Goal: Communication & Community: Answer question/provide support

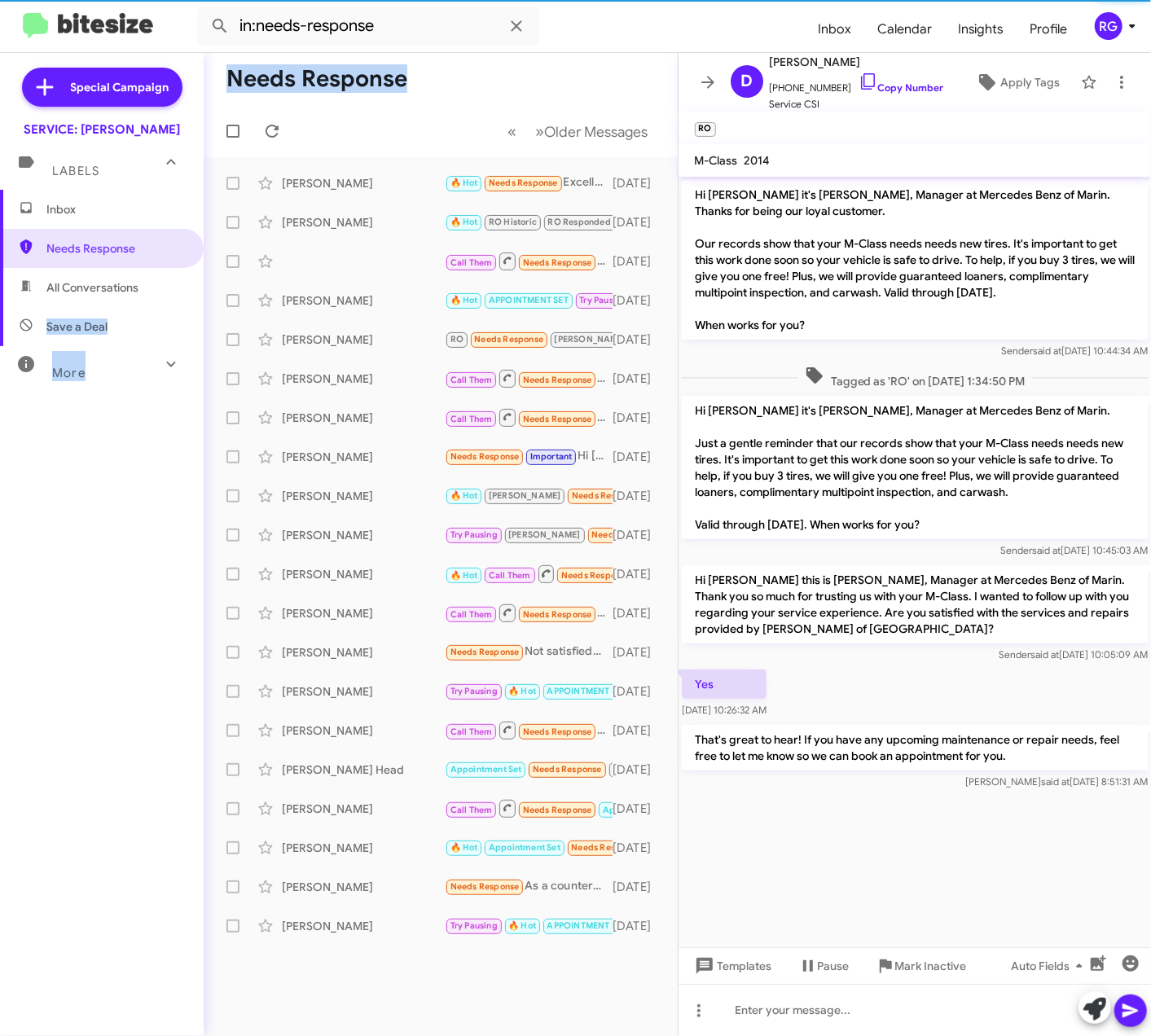
drag, startPoint x: 362, startPoint y: 229, endPoint x: -211, endPoint y: 311, distance: 578.8
click at [0, 311] on html "in:needs-response Inbox Calendar Insights Profile RG Special Campaign SERVICE: …" at bounding box center [576, 518] width 1151 height 1036
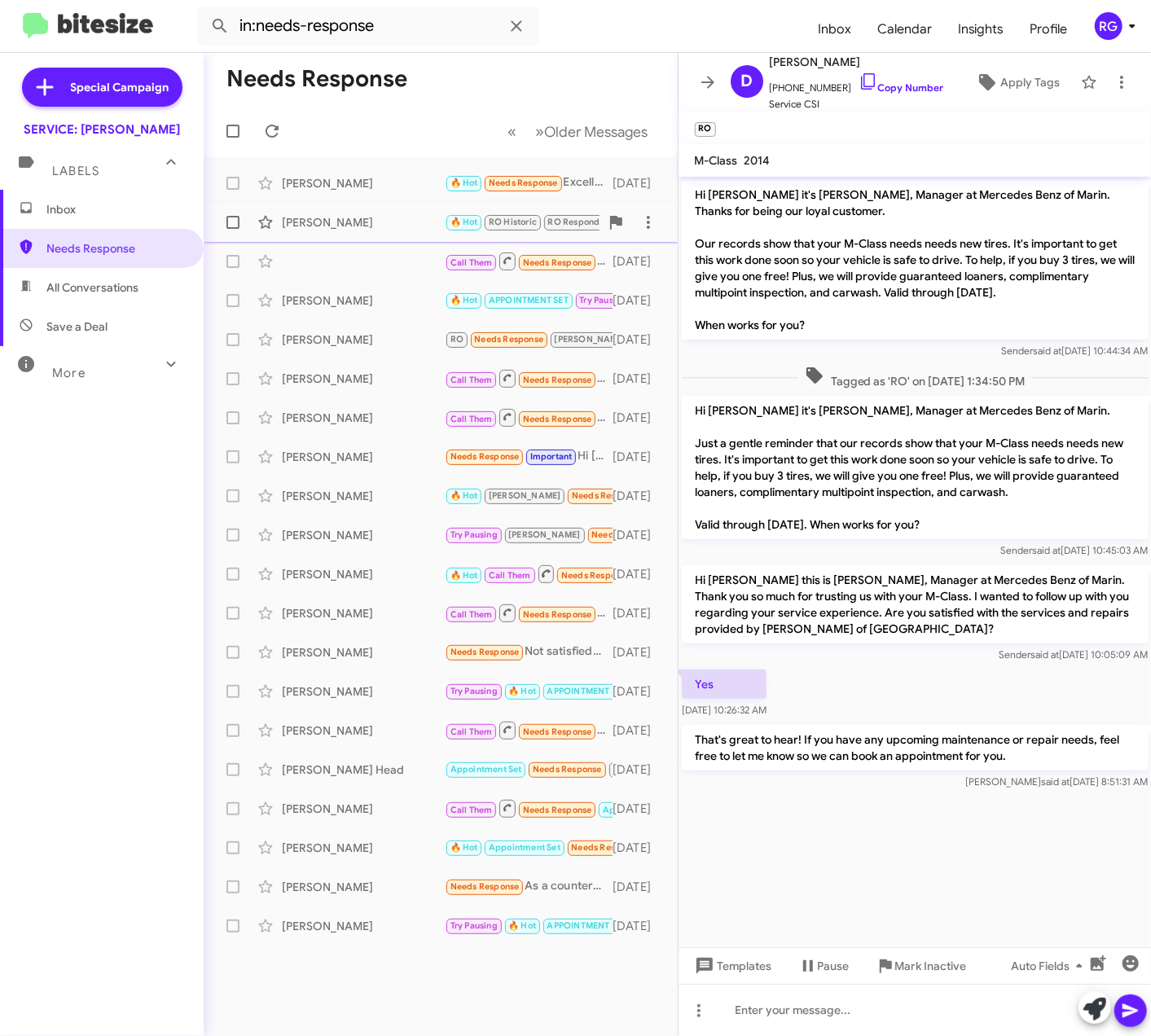
drag, startPoint x: 283, startPoint y: 209, endPoint x: 294, endPoint y: 213, distance: 11.7
click at [283, 210] on div "Grainne Bowman 🔥 Hot RO Historic RO Responded Historic APPOINTMENT SET Needs Re…" at bounding box center [441, 222] width 448 height 33
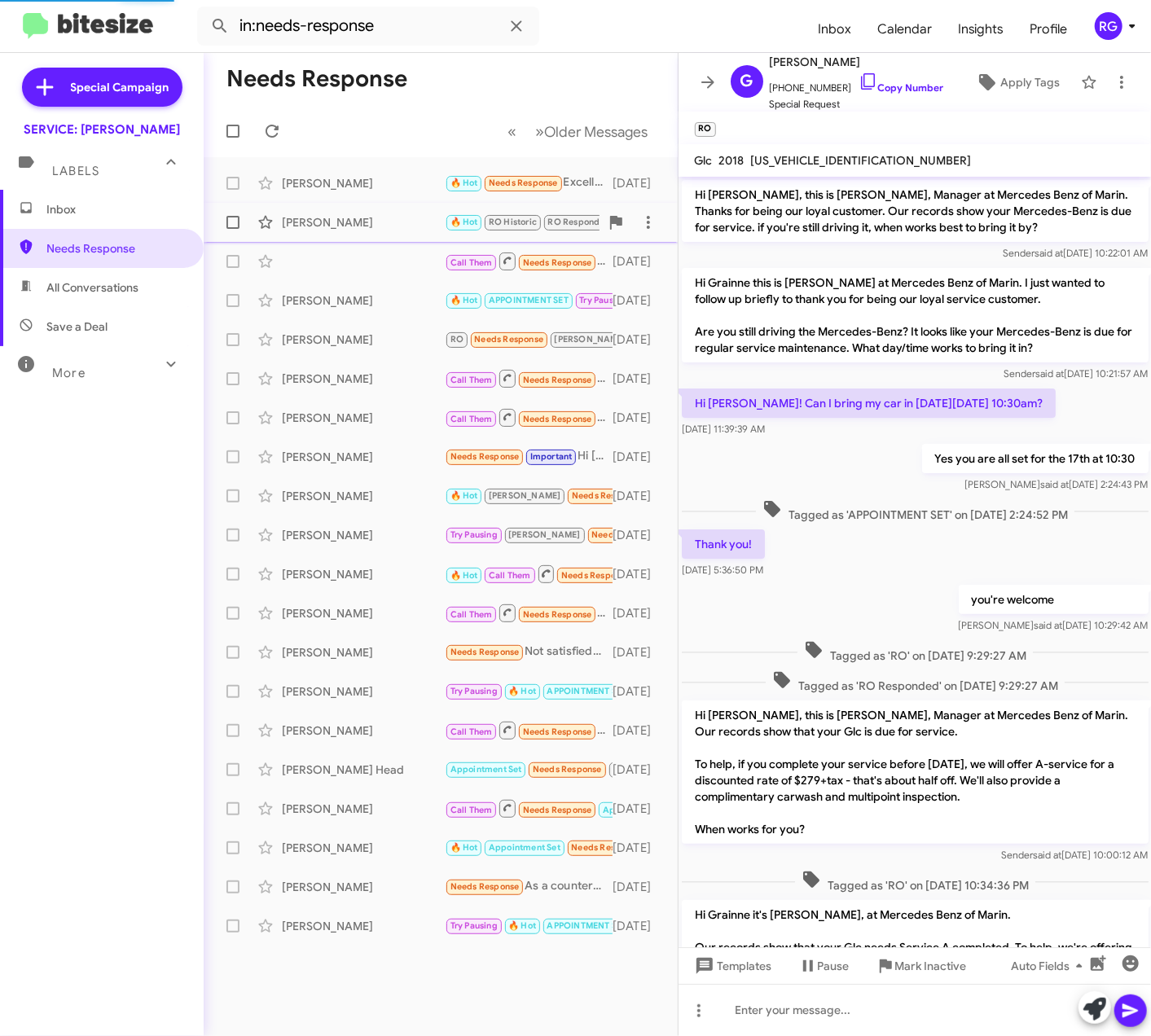
scroll to position [589, 0]
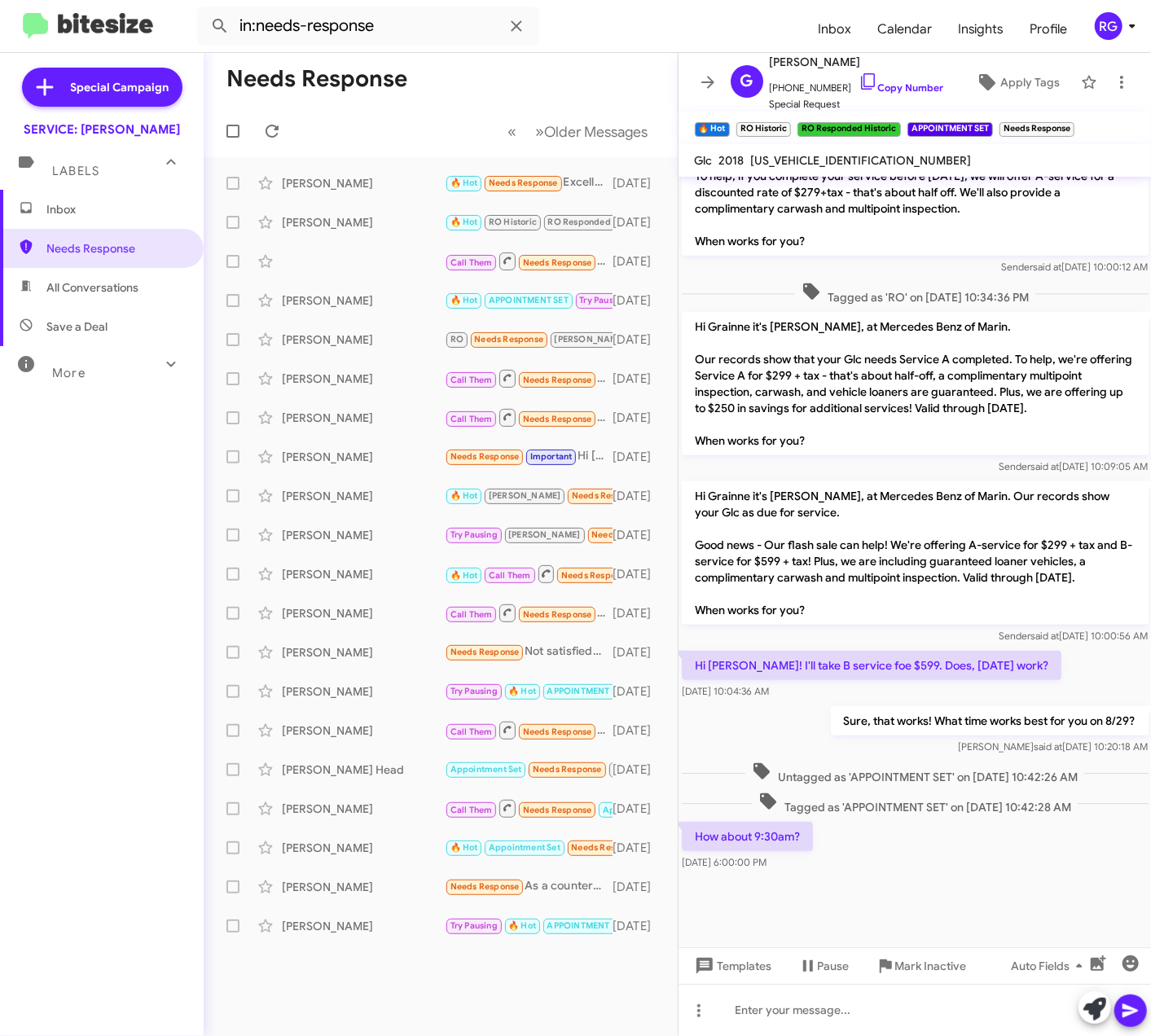
click at [828, 151] on div "WDC0G4KB0JV101099" at bounding box center [861, 161] width 228 height 19
copy span "WDC0G4KB0JV101099"
click at [122, 301] on span "All Conversations" at bounding box center [102, 288] width 204 height 39
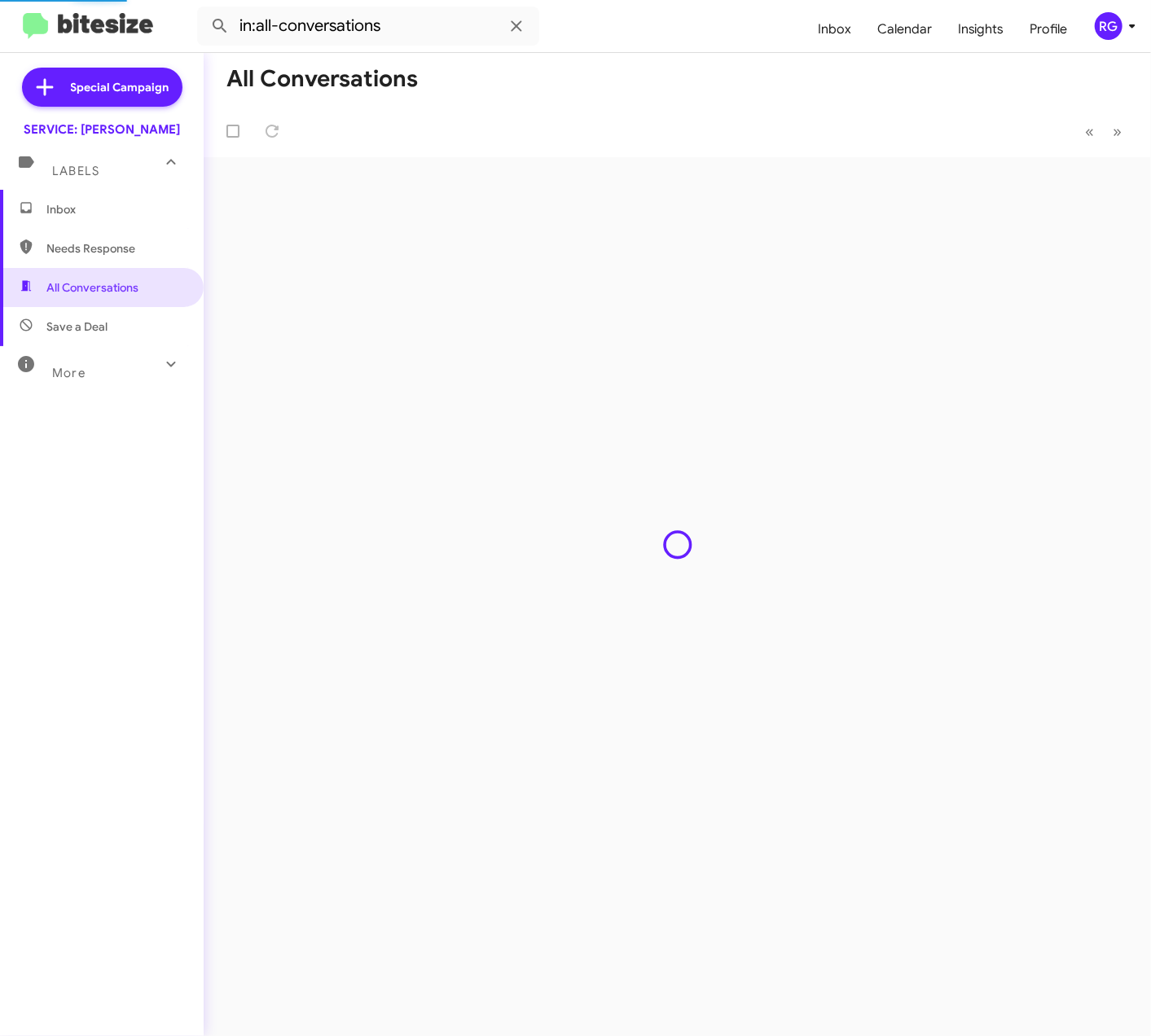
click at [122, 246] on span "Needs Response" at bounding box center [116, 248] width 139 height 16
type input "in:needs-response"
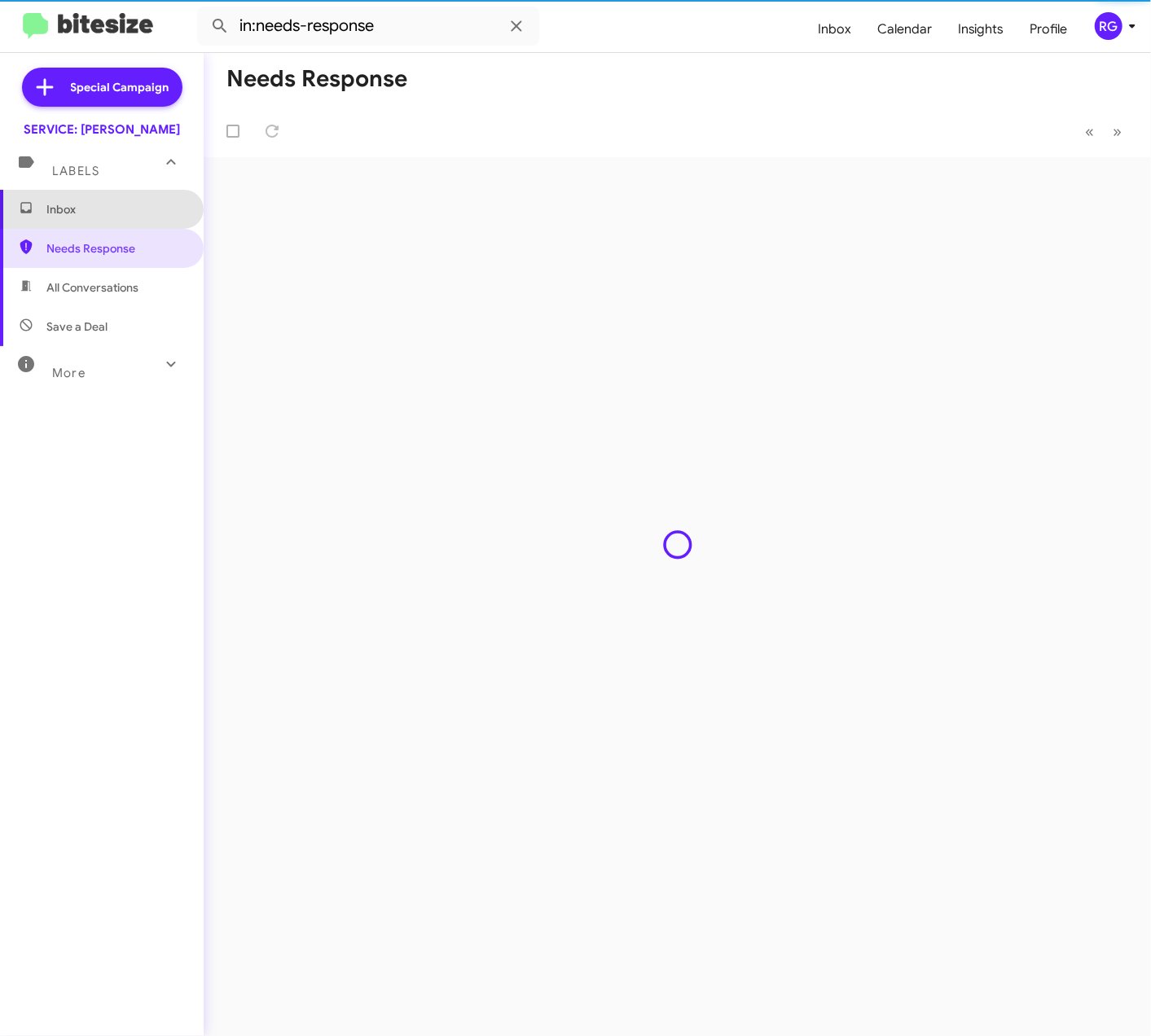
click at [124, 206] on span "Inbox" at bounding box center [116, 209] width 139 height 16
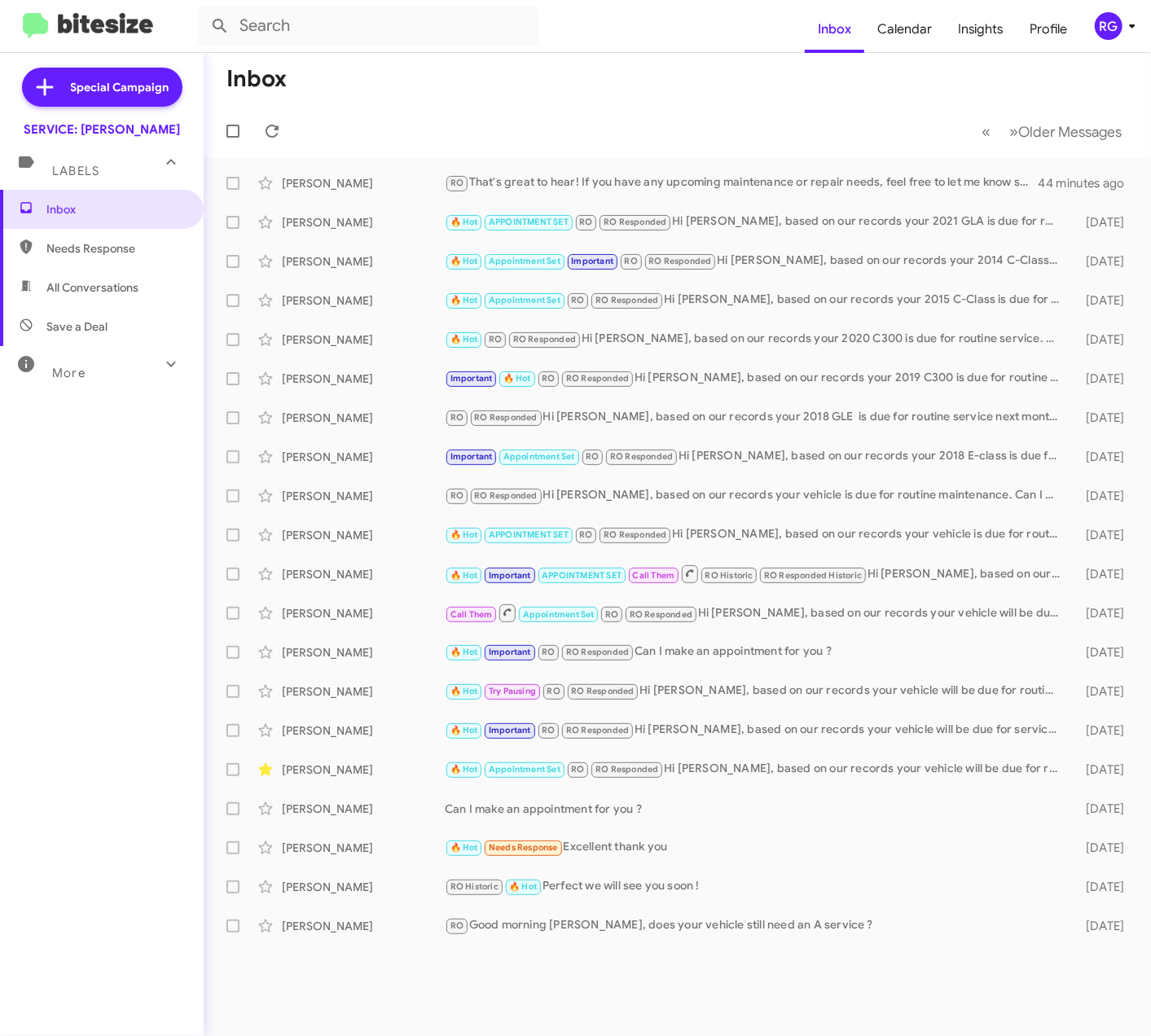
click at [135, 176] on div "Labels" at bounding box center [86, 164] width 145 height 30
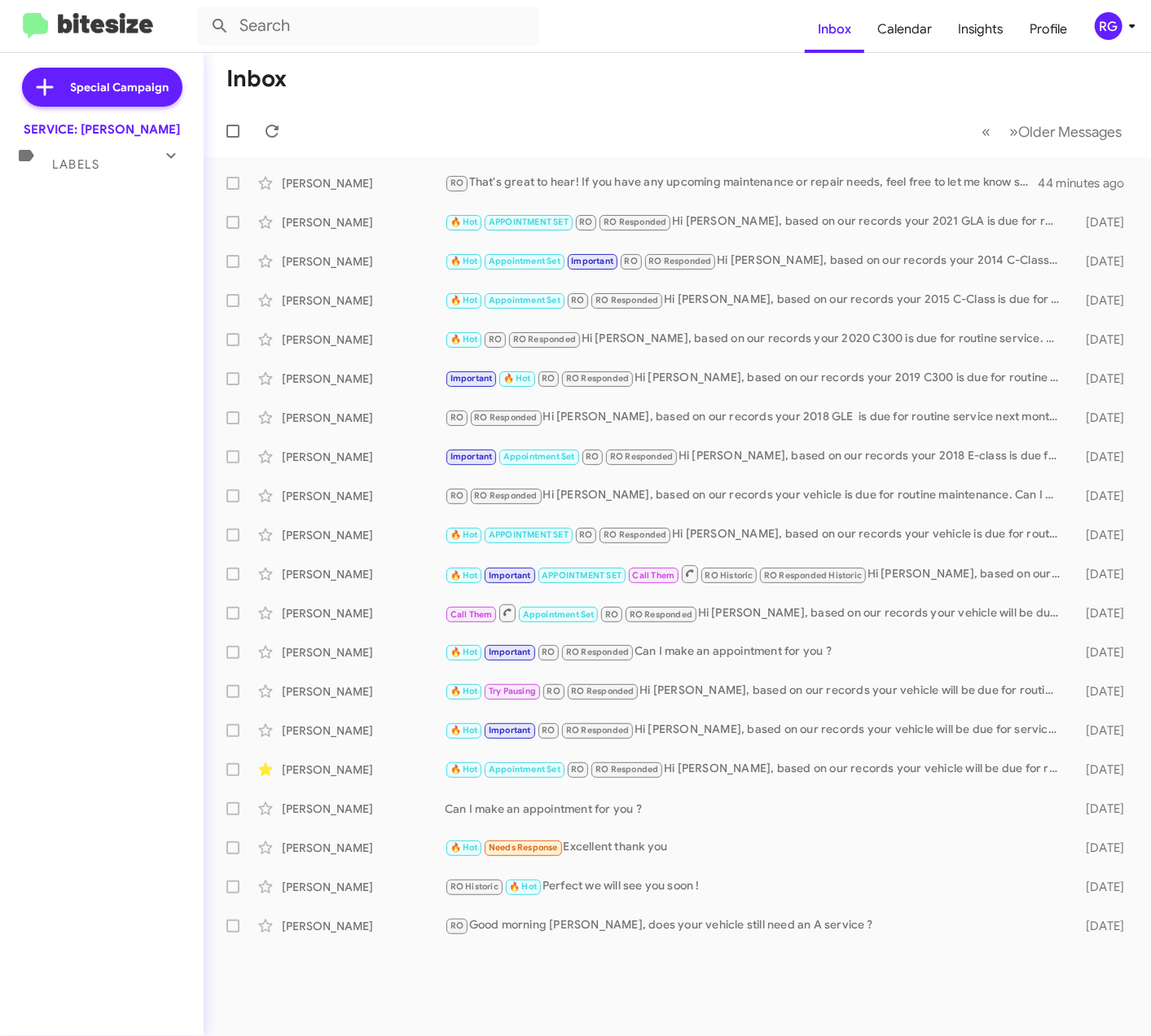
click at [91, 139] on mat-expansion-panel-header "Labels" at bounding box center [102, 157] width 204 height 39
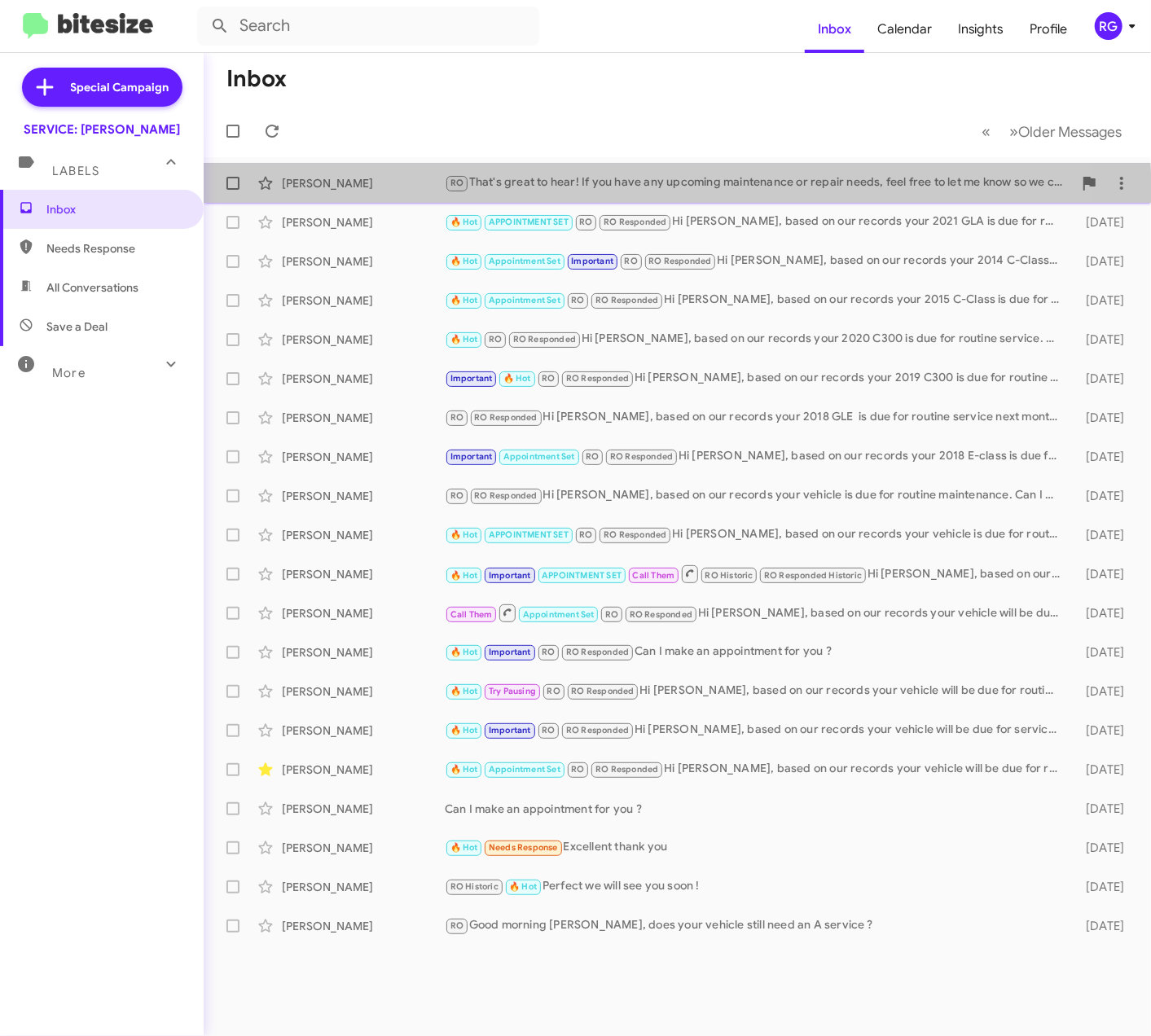
click at [502, 199] on div "[PERSON_NAME] RO That's great to hear! If you have any upcoming maintenance or …" at bounding box center [678, 183] width 922 height 33
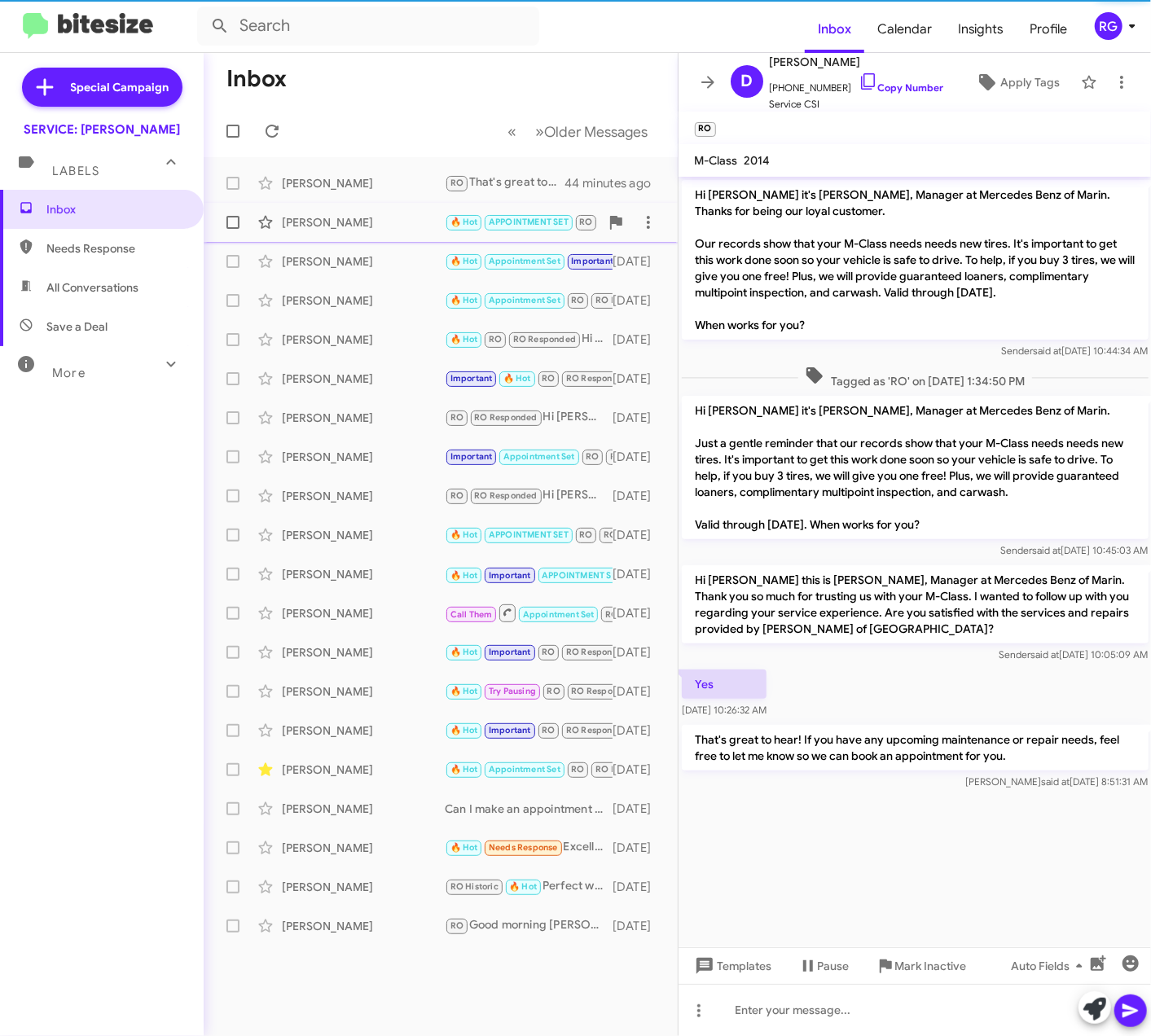
click at [448, 238] on div "[PERSON_NAME] 🔥 Hot APPOINTMENT SET RO RO Responded Hi [PERSON_NAME], based on …" at bounding box center [441, 222] width 448 height 33
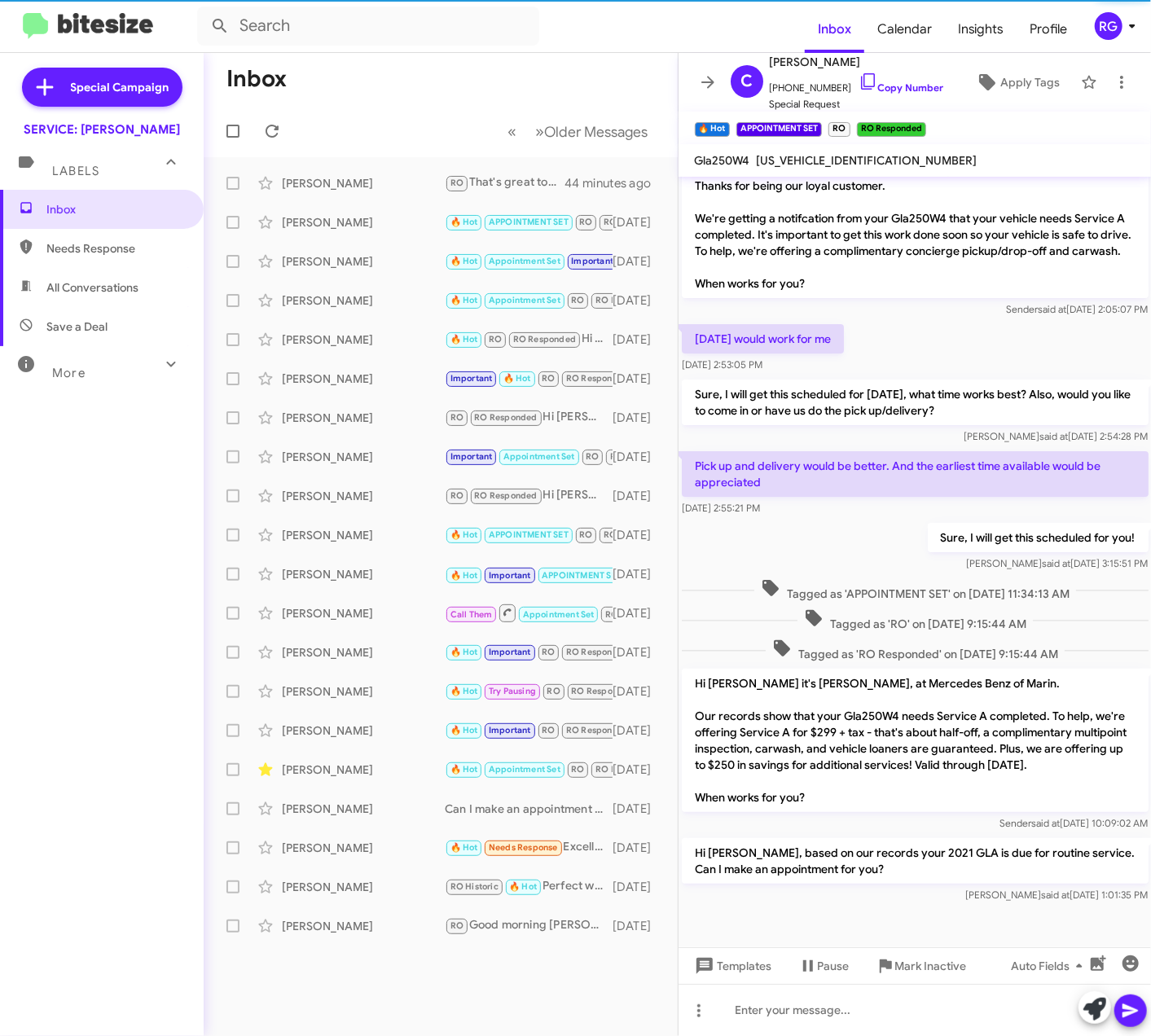
scroll to position [43, 0]
click at [389, 267] on div "[PERSON_NAME]" at bounding box center [363, 261] width 163 height 16
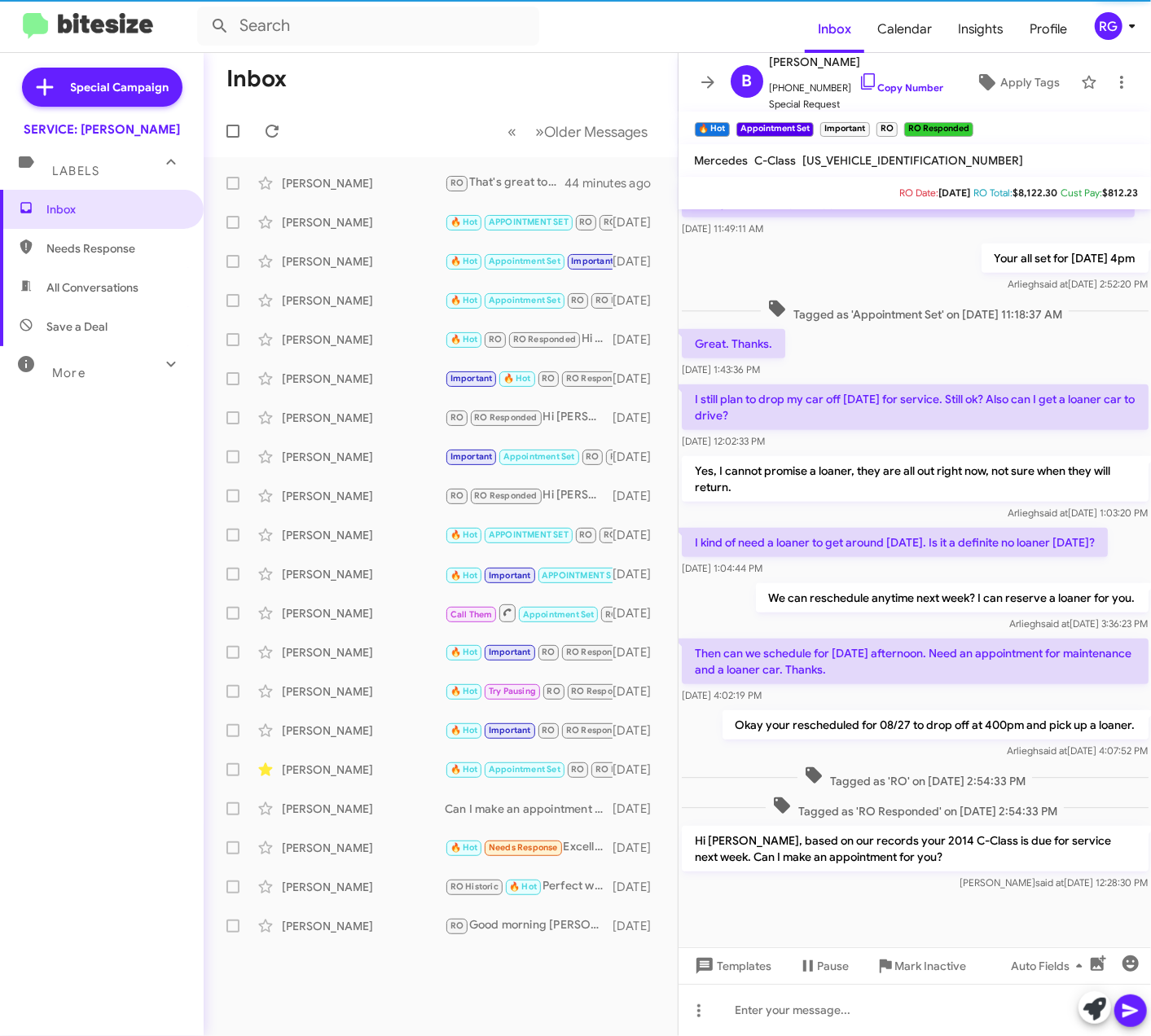
scroll to position [557, 0]
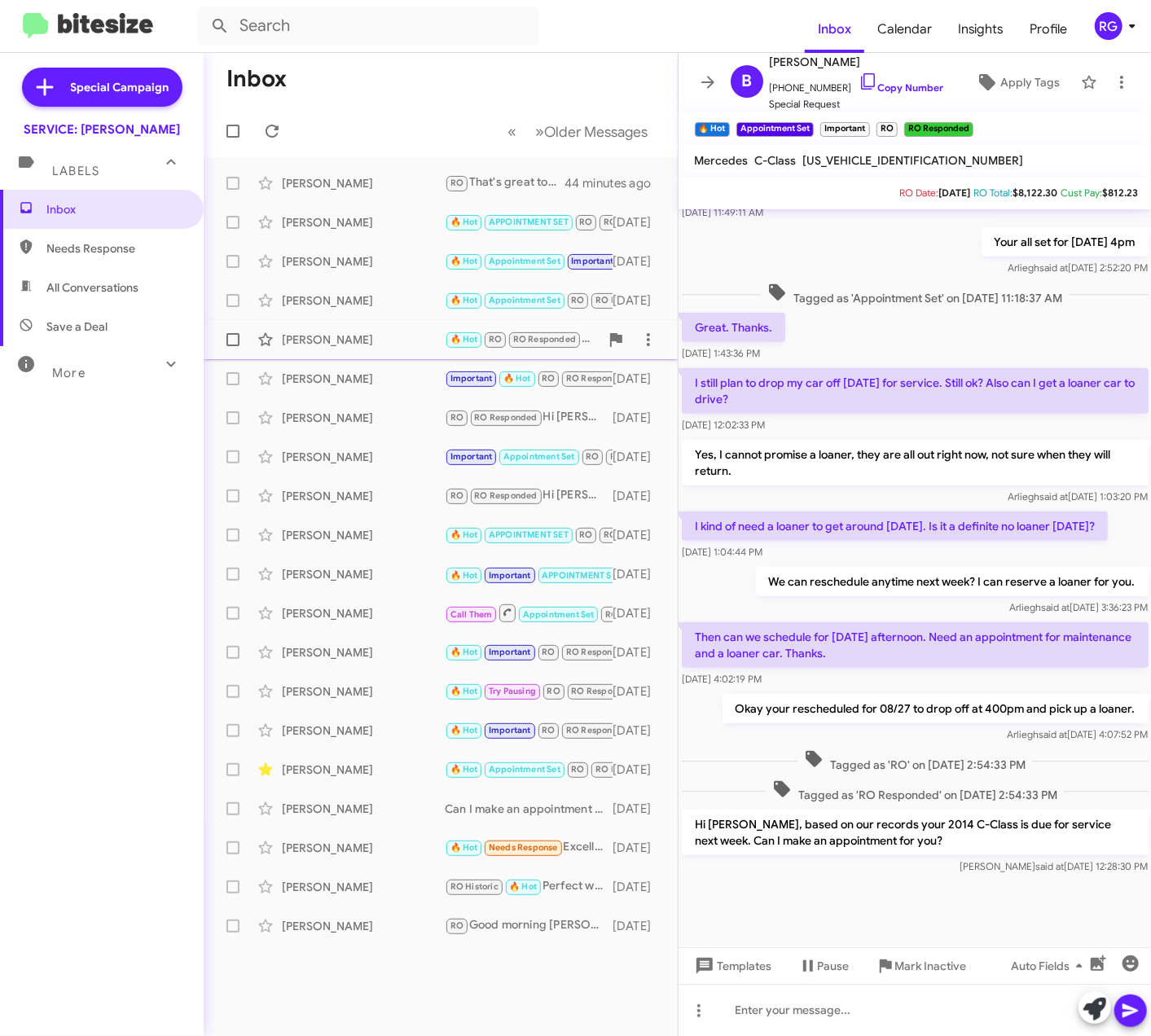
click at [445, 327] on div "[PERSON_NAME] 🔥 Hot RO RO Responded Hi [PERSON_NAME], based on our records your…" at bounding box center [441, 340] width 448 height 33
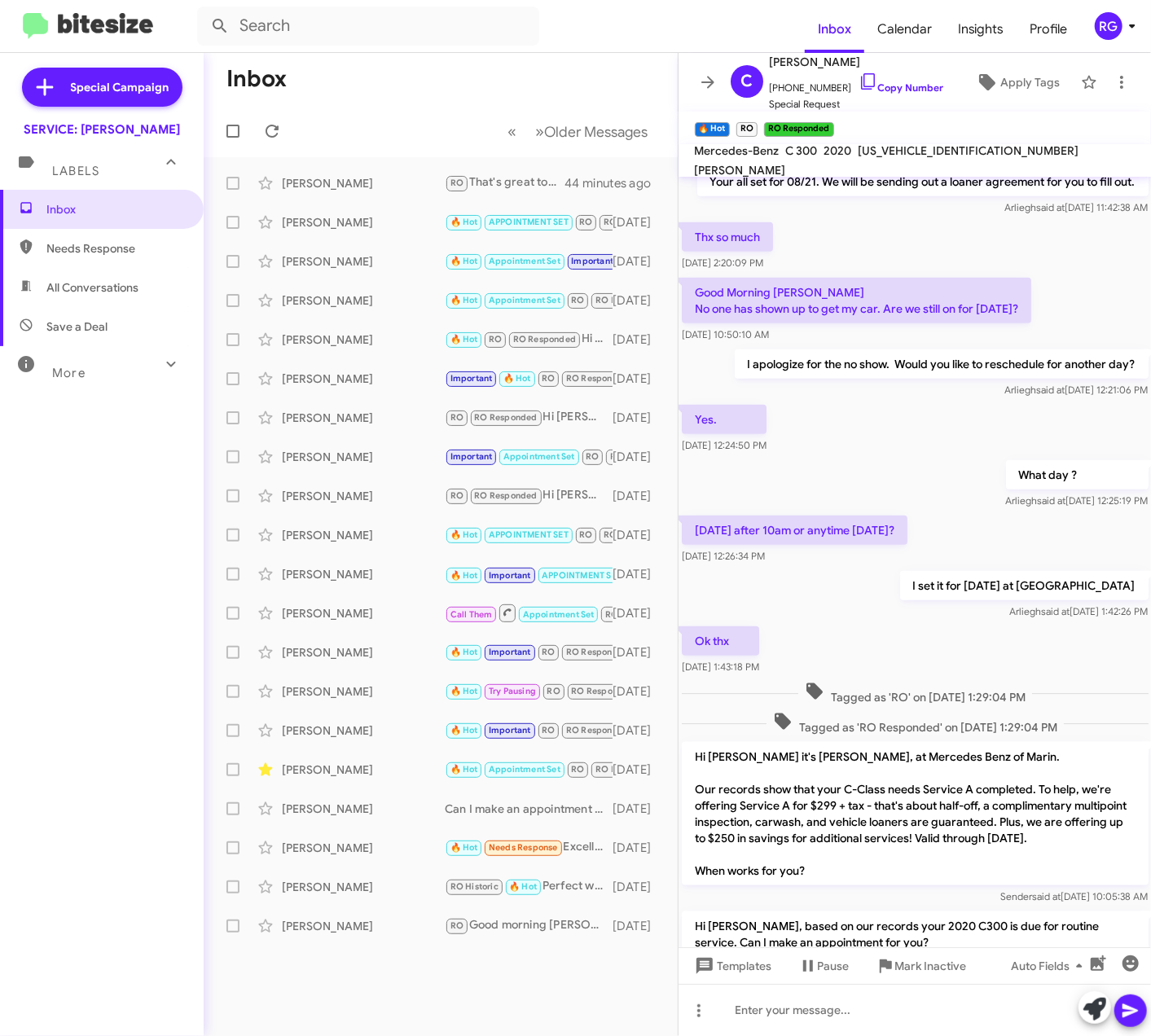
scroll to position [928, 0]
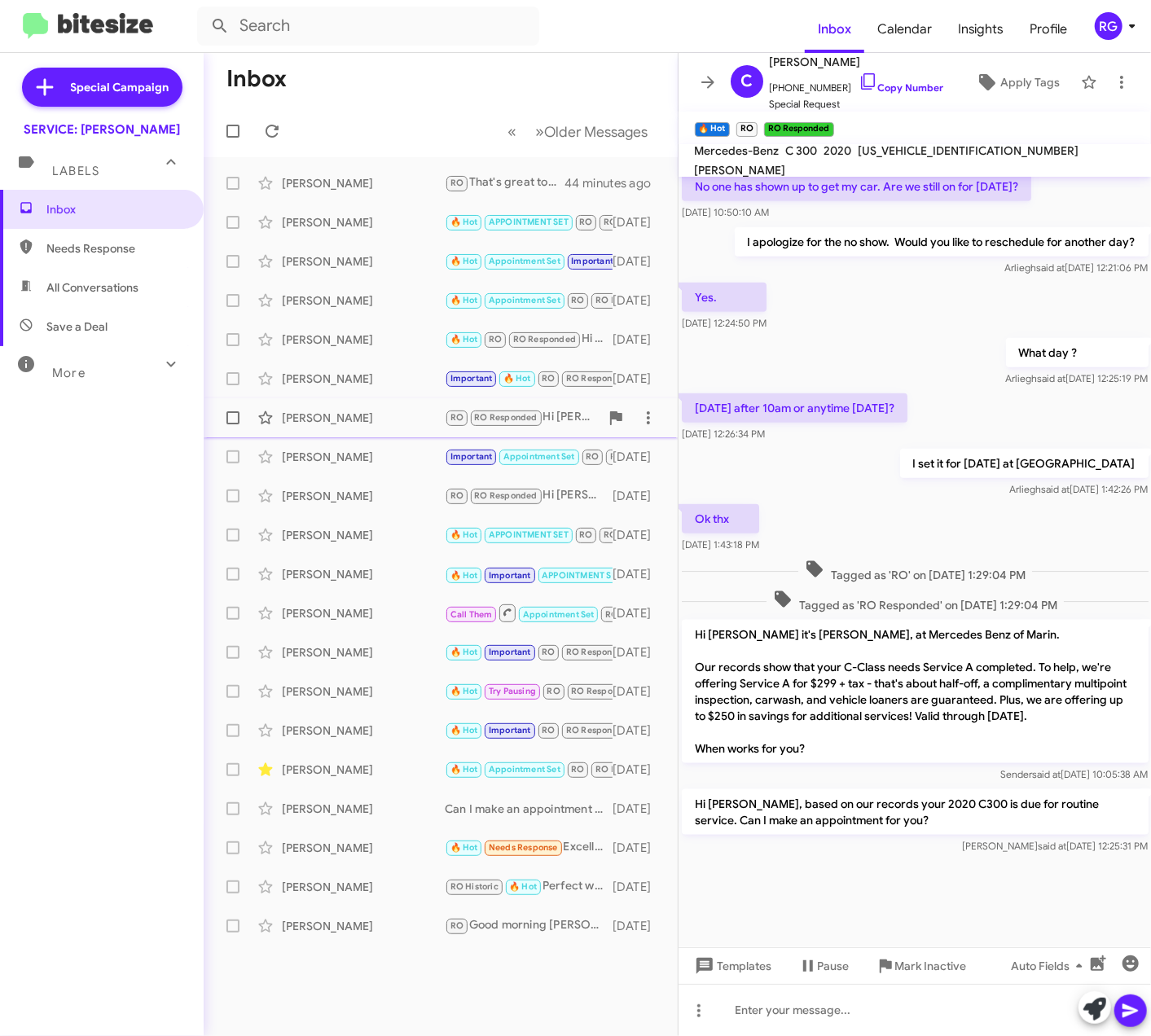
click at [398, 437] on span "[PERSON_NAME] RO RO Responded Hi [PERSON_NAME], based on our records your 2018 …" at bounding box center [440, 417] width 474 height 39
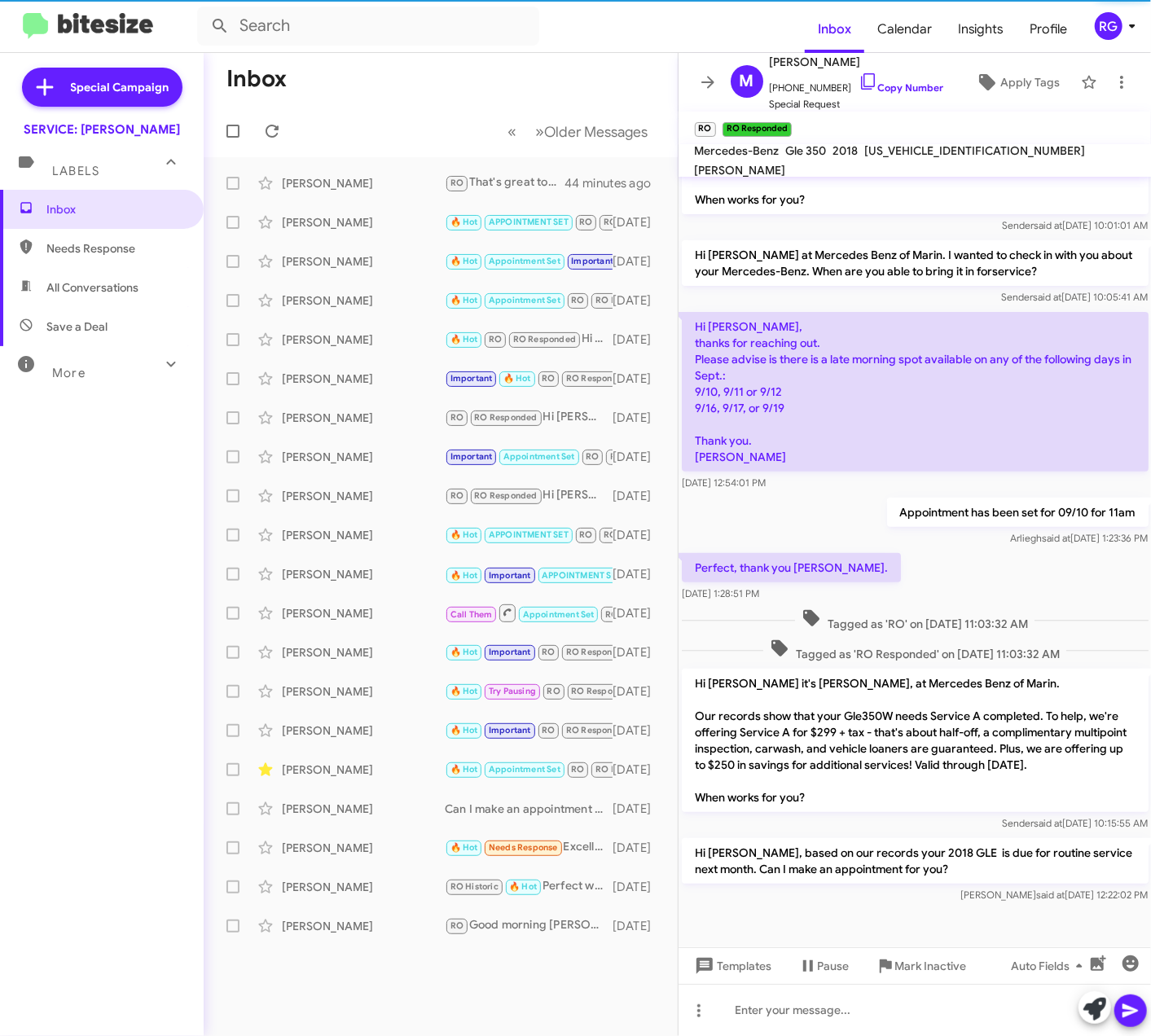
scroll to position [281, 0]
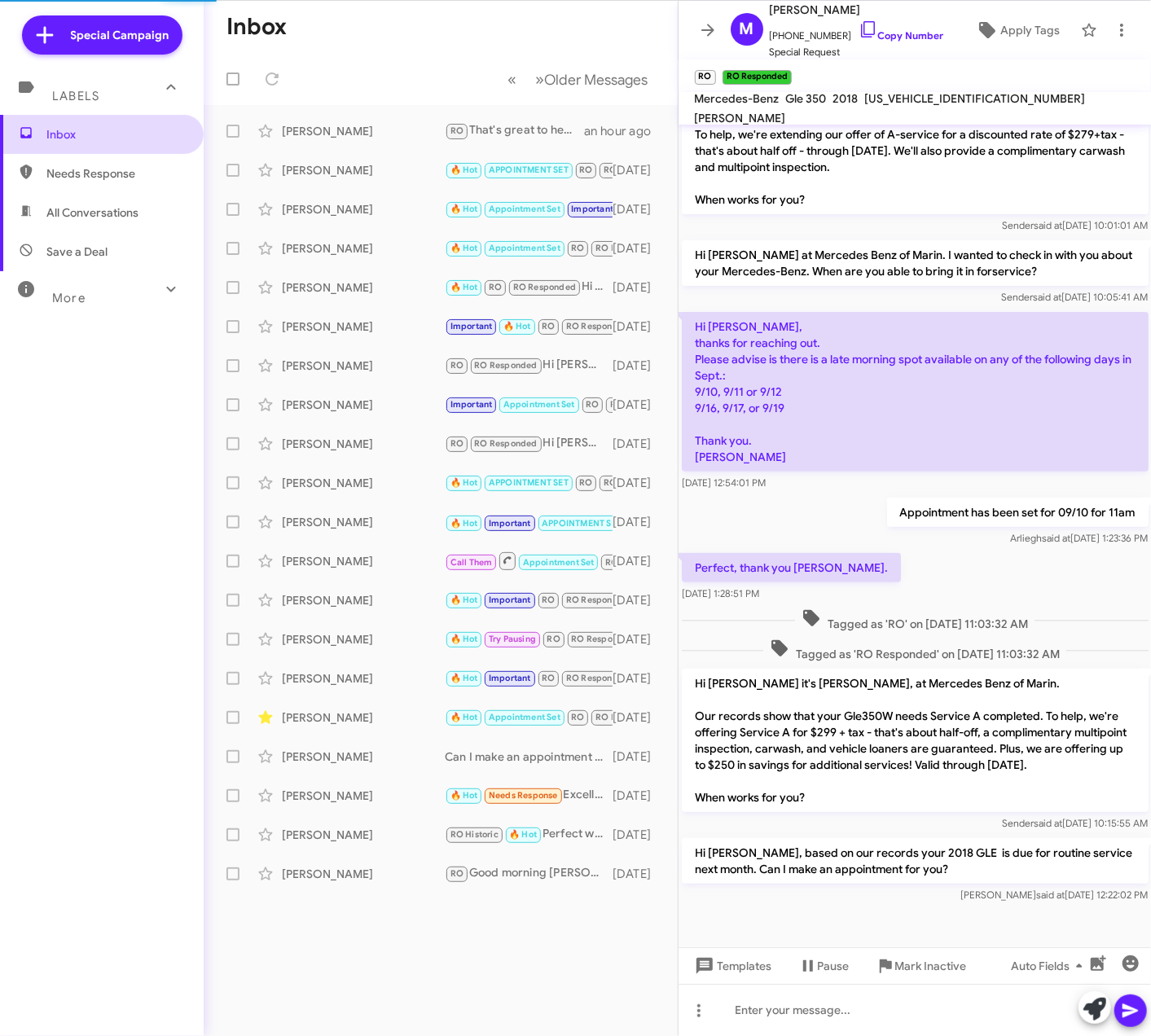
scroll to position [228, 0]
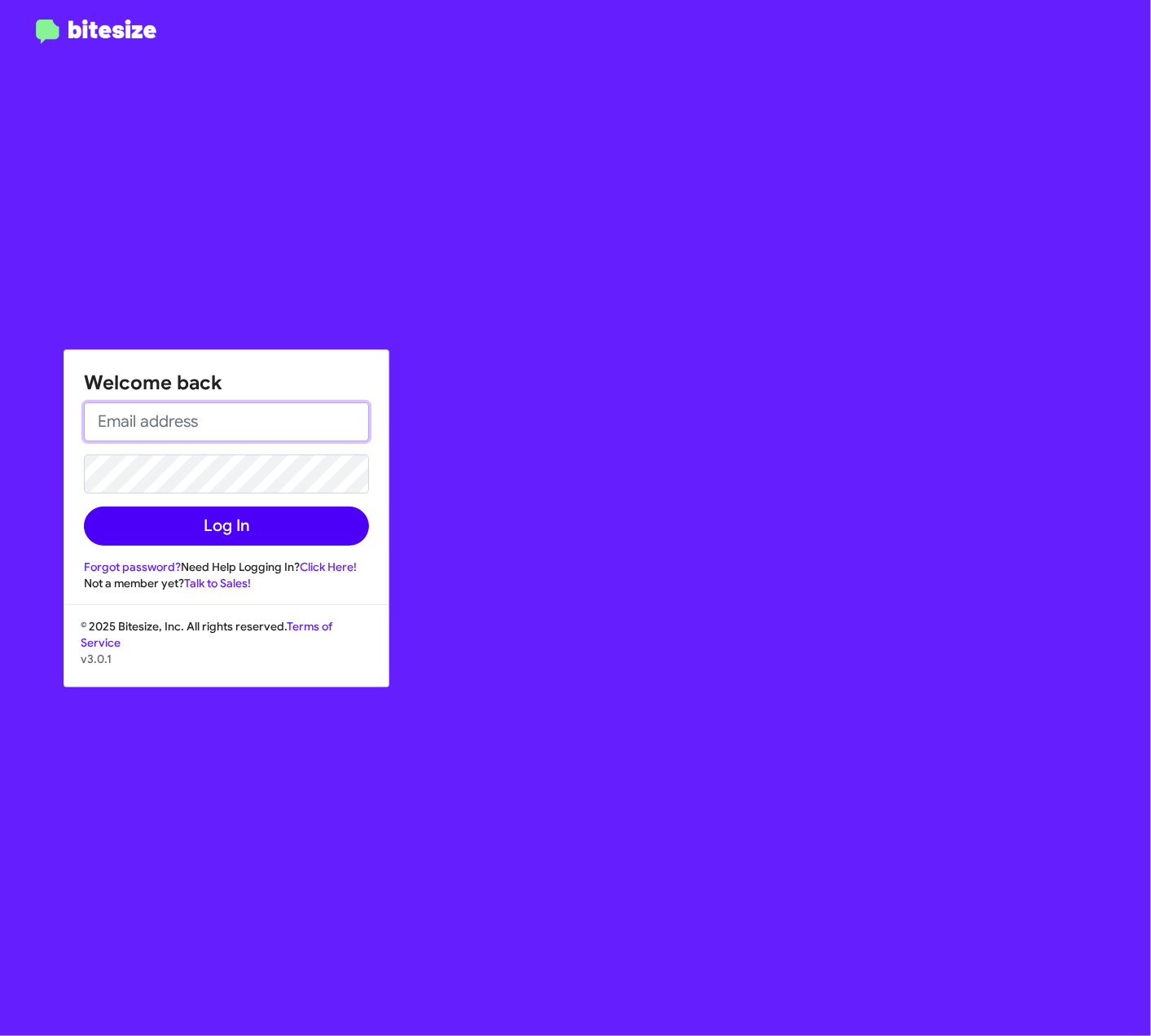
type input "[PERSON_NAME][EMAIL_ADDRESS][PERSON_NAME][PERSON_NAME][DOMAIN_NAME]"
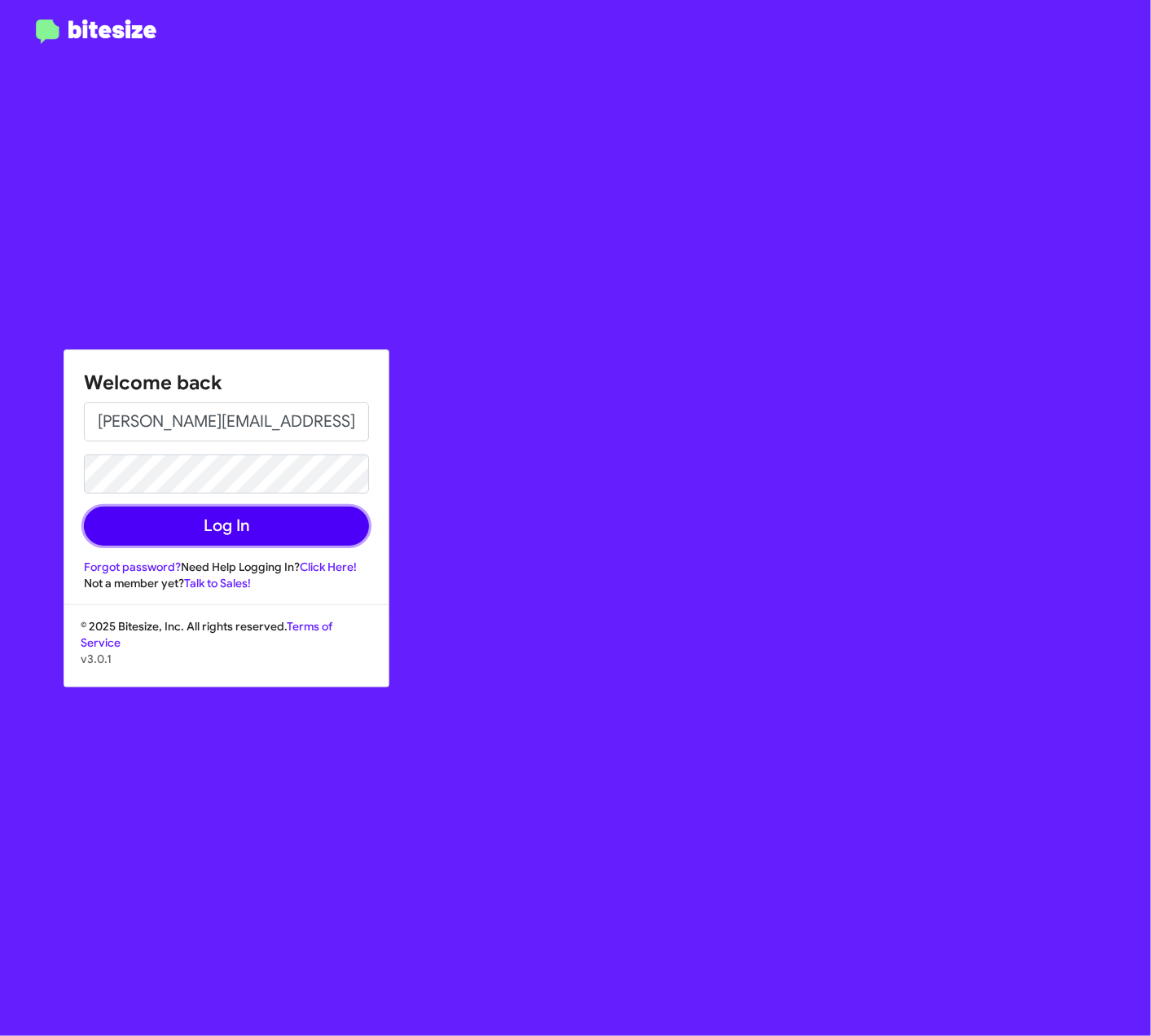
click at [212, 525] on button "Log In" at bounding box center [226, 526] width 285 height 39
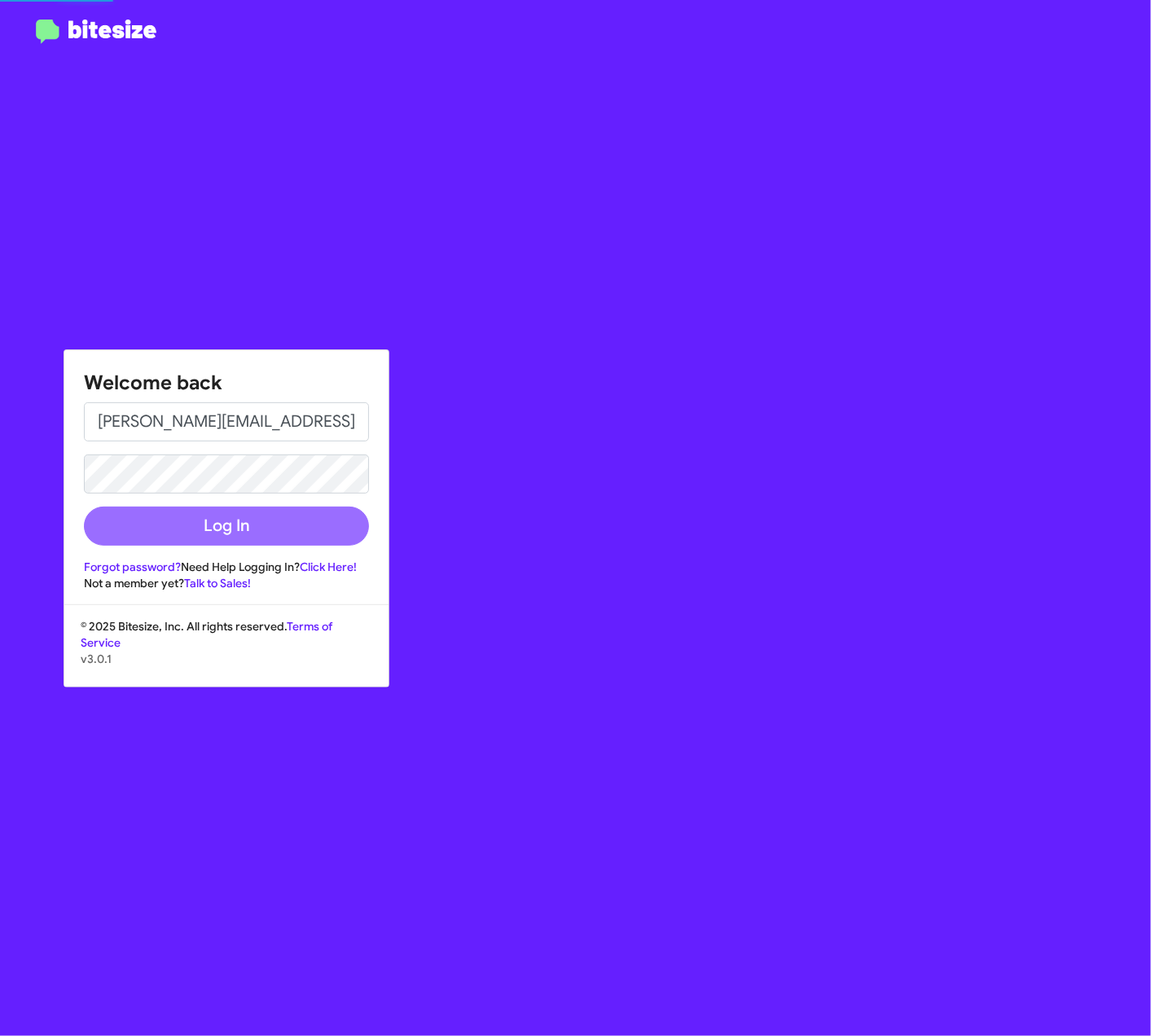
click at [207, 518] on button "Log In" at bounding box center [226, 526] width 285 height 39
